Goal: Share content: Share content

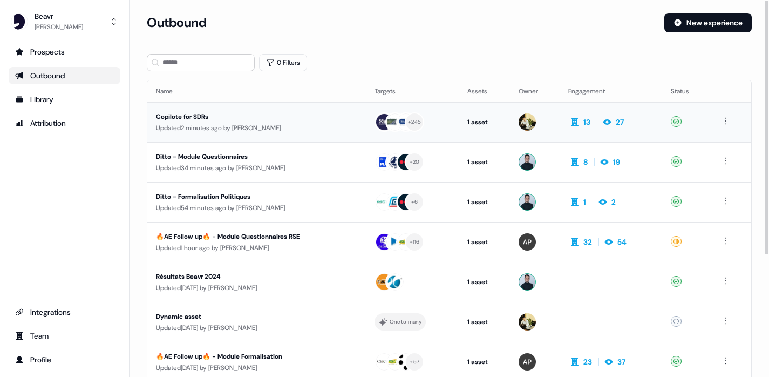
click at [211, 117] on div "Copilote for SDRs" at bounding box center [252, 116] width 192 height 11
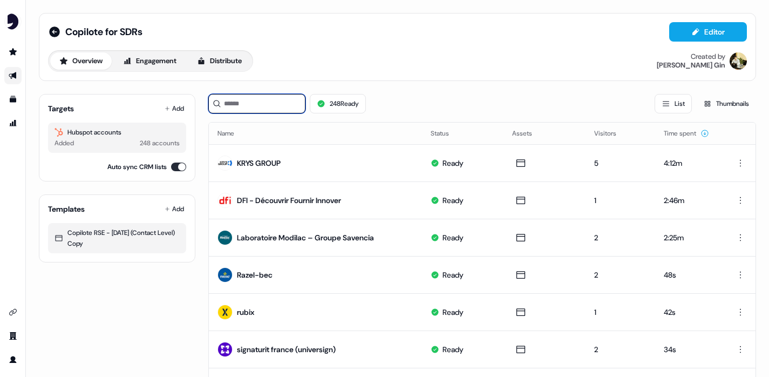
click at [272, 101] on input at bounding box center [256, 103] width 97 height 19
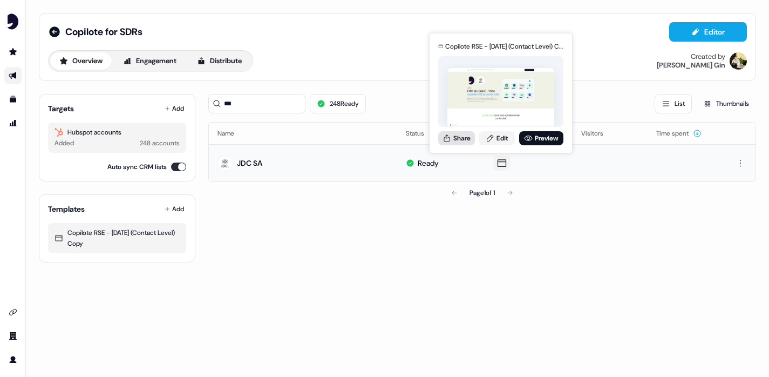
click at [461, 135] on button "Share" at bounding box center [456, 138] width 37 height 14
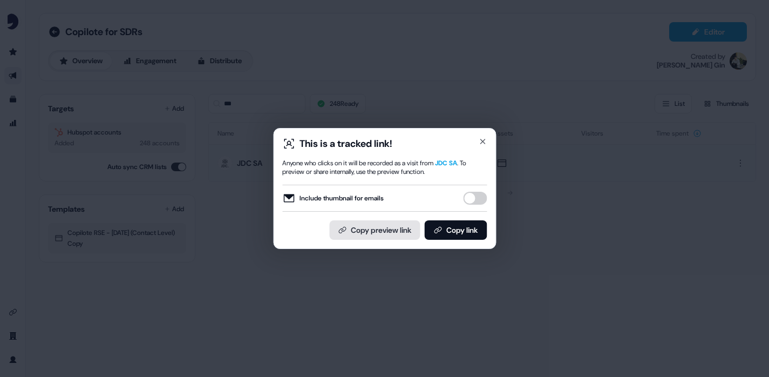
click at [376, 236] on button "Copy preview link" at bounding box center [374, 229] width 91 height 19
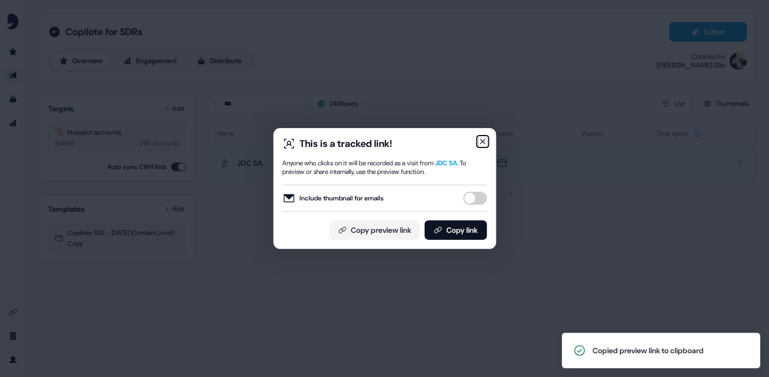
click at [479, 141] on icon "button" at bounding box center [482, 141] width 9 height 9
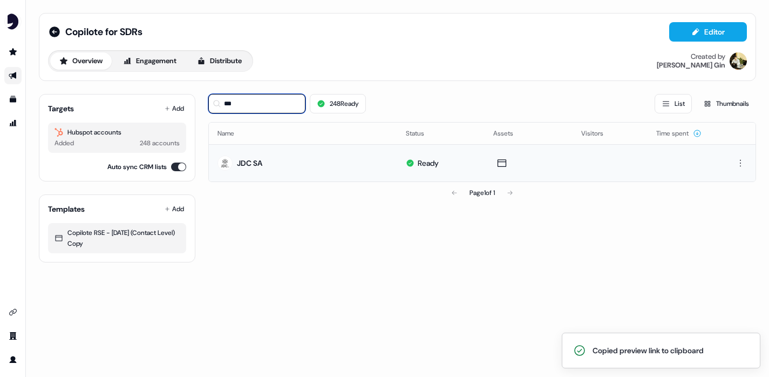
click at [247, 111] on input "***" at bounding box center [256, 103] width 97 height 19
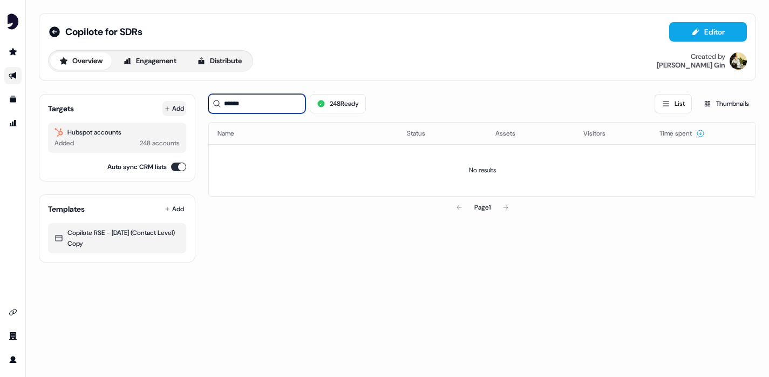
type input "******"
click at [165, 109] on icon at bounding box center [167, 108] width 5 height 5
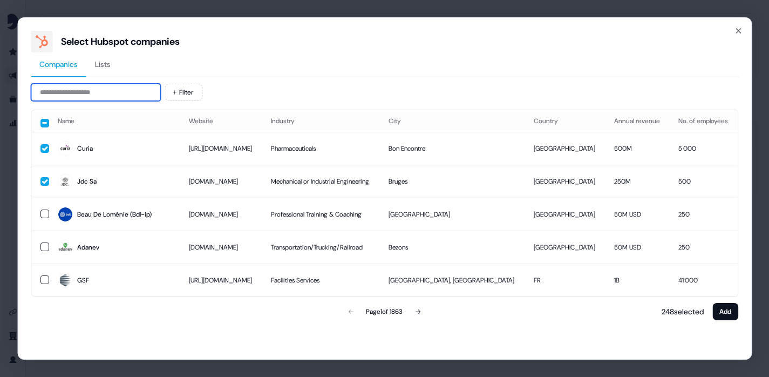
click at [146, 93] on input at bounding box center [96, 92] width 130 height 17
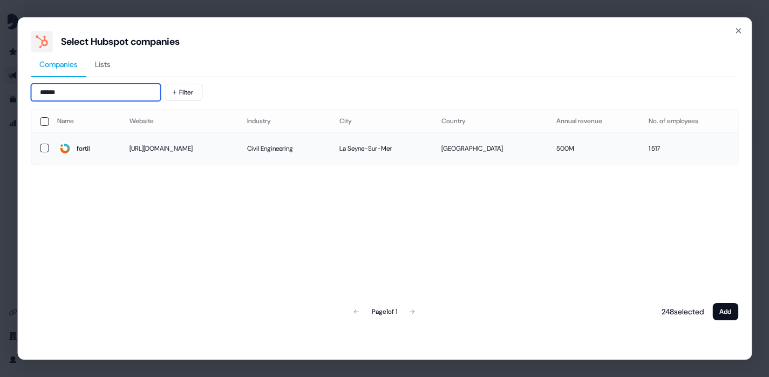
type input "******"
click at [44, 147] on button "button" at bounding box center [44, 148] width 9 height 9
click at [734, 315] on button "Add" at bounding box center [725, 311] width 26 height 17
click at [730, 317] on button "Add" at bounding box center [725, 311] width 26 height 17
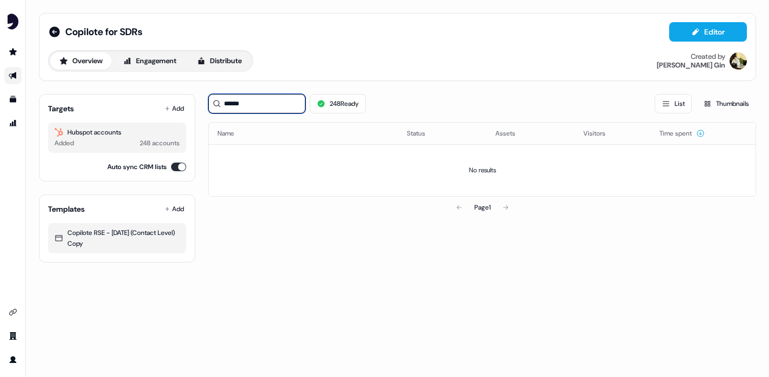
click at [254, 112] on input "******" at bounding box center [256, 103] width 97 height 19
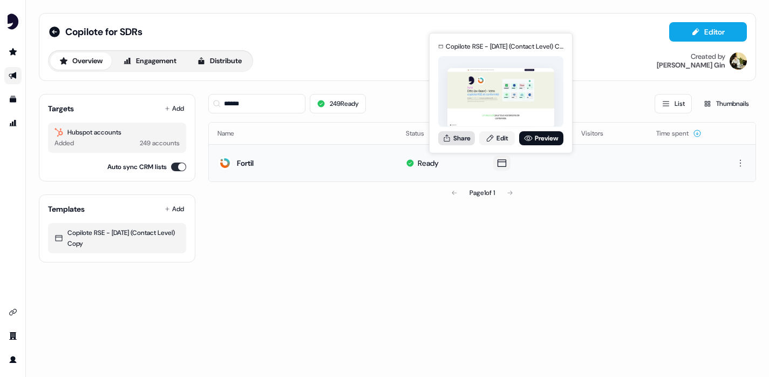
click at [450, 141] on icon at bounding box center [447, 138] width 9 height 9
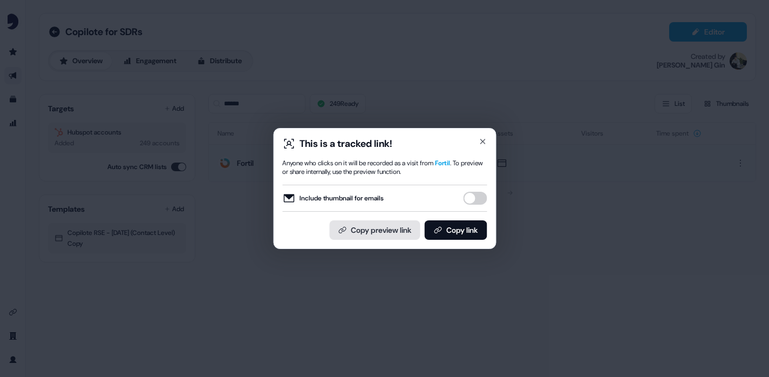
click at [417, 229] on button "Copy preview link" at bounding box center [374, 229] width 91 height 19
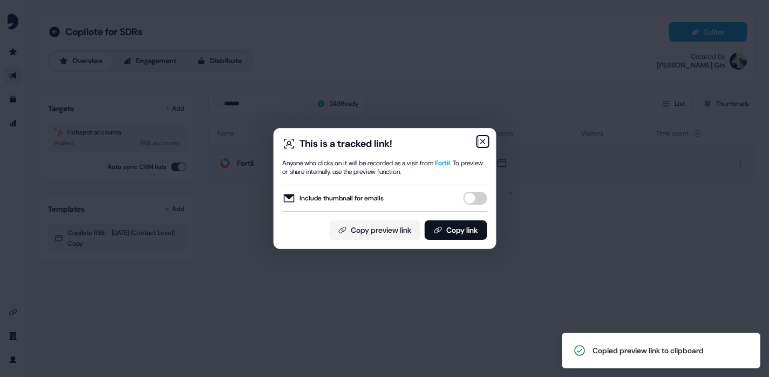
click at [485, 144] on icon "button" at bounding box center [482, 141] width 9 height 9
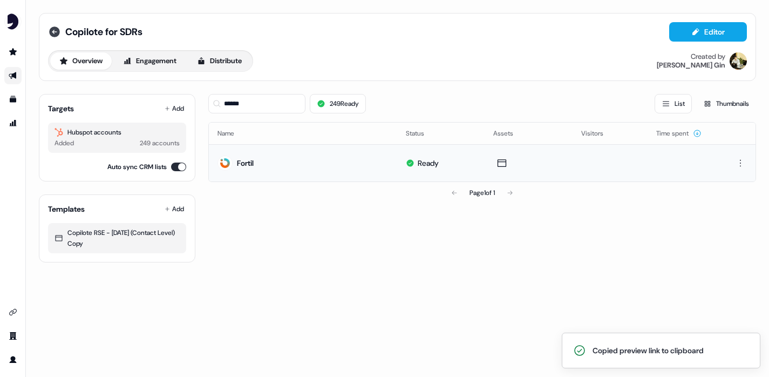
click at [54, 30] on icon at bounding box center [54, 31] width 13 height 13
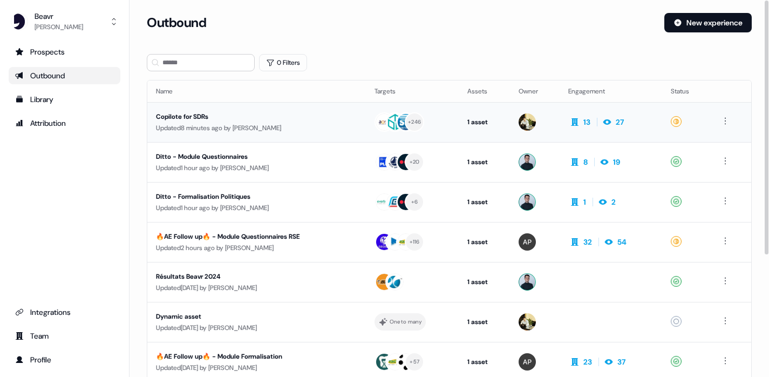
click at [345, 129] on div "Updated 8 minutes ago by Thomas Brigant" at bounding box center [256, 128] width 201 height 11
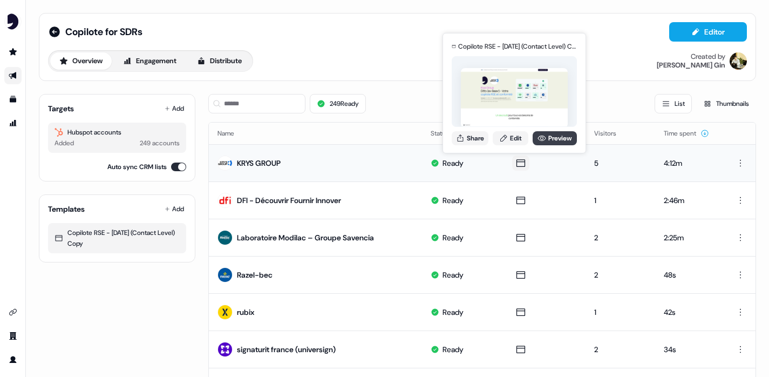
click at [546, 138] on link "Preview" at bounding box center [555, 138] width 44 height 14
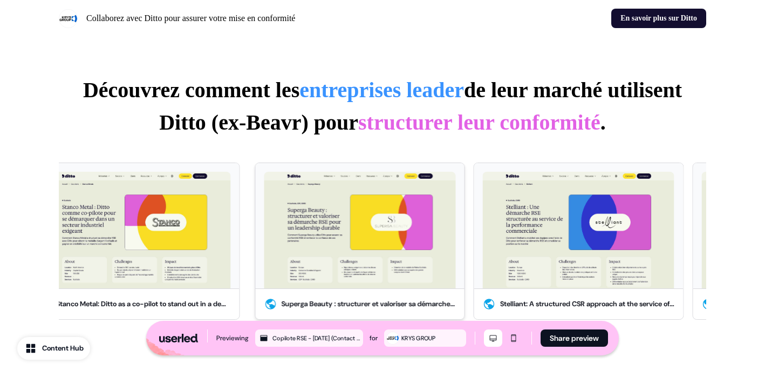
scroll to position [1831, 0]
